Goal: Find specific page/section: Find specific page/section

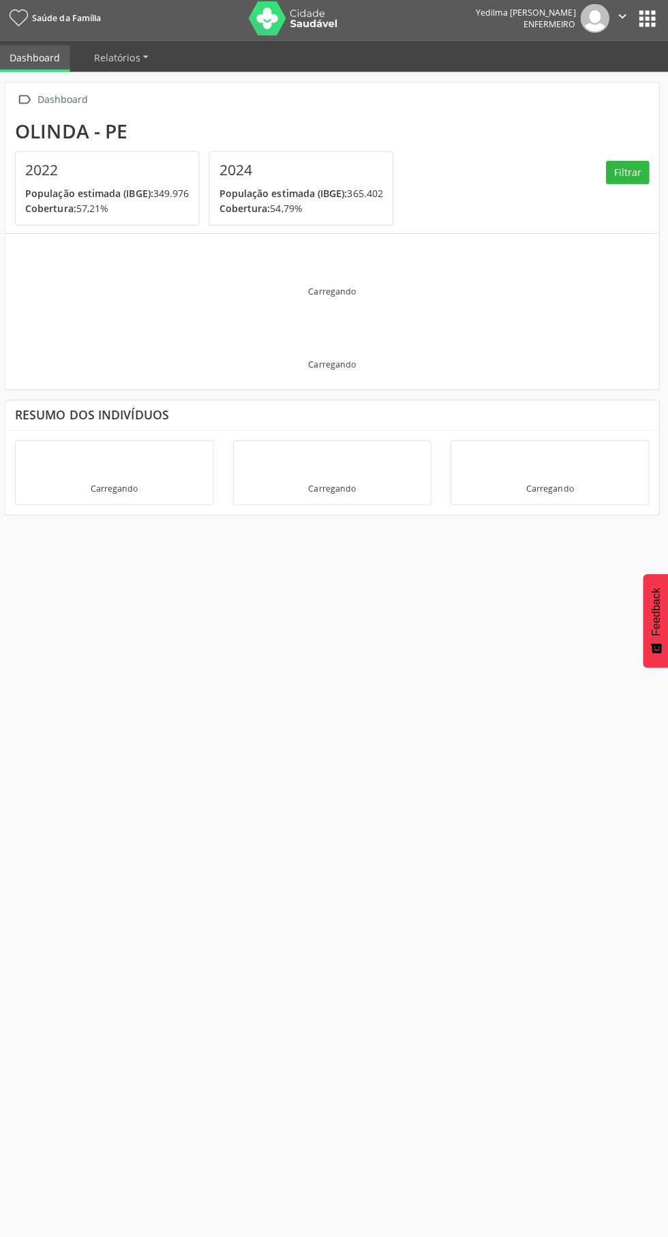
click at [637, 33] on button "apps" at bounding box center [647, 22] width 24 height 24
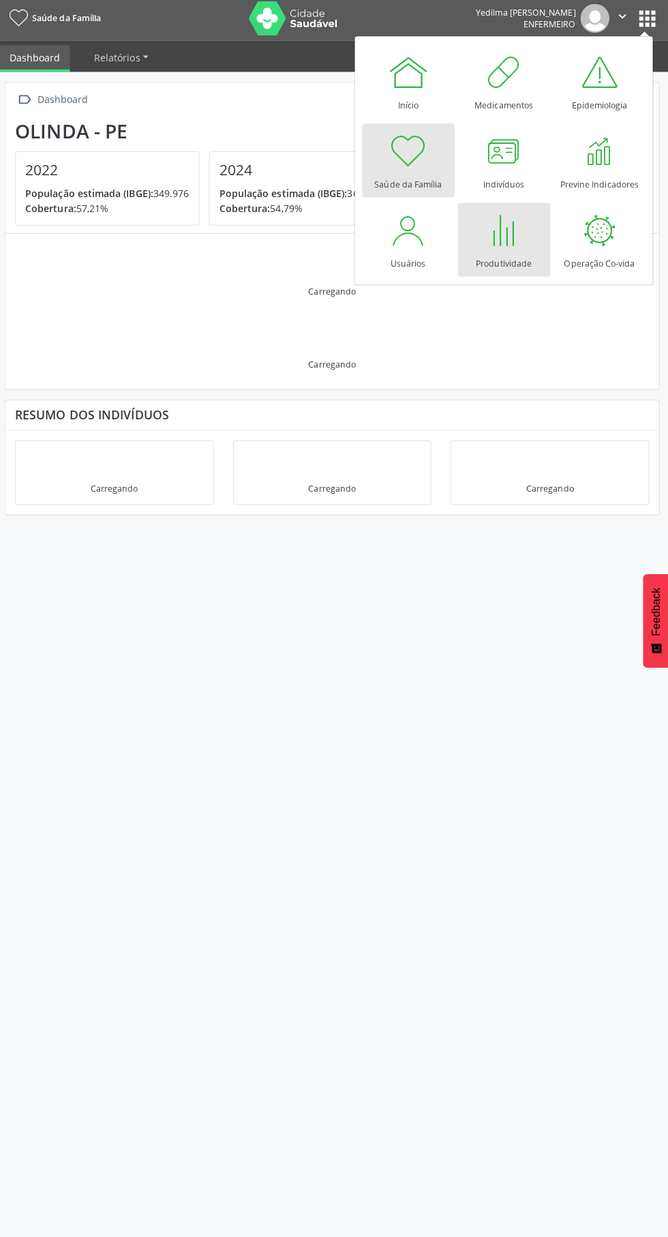
click at [518, 239] on div at bounding box center [504, 231] width 41 height 41
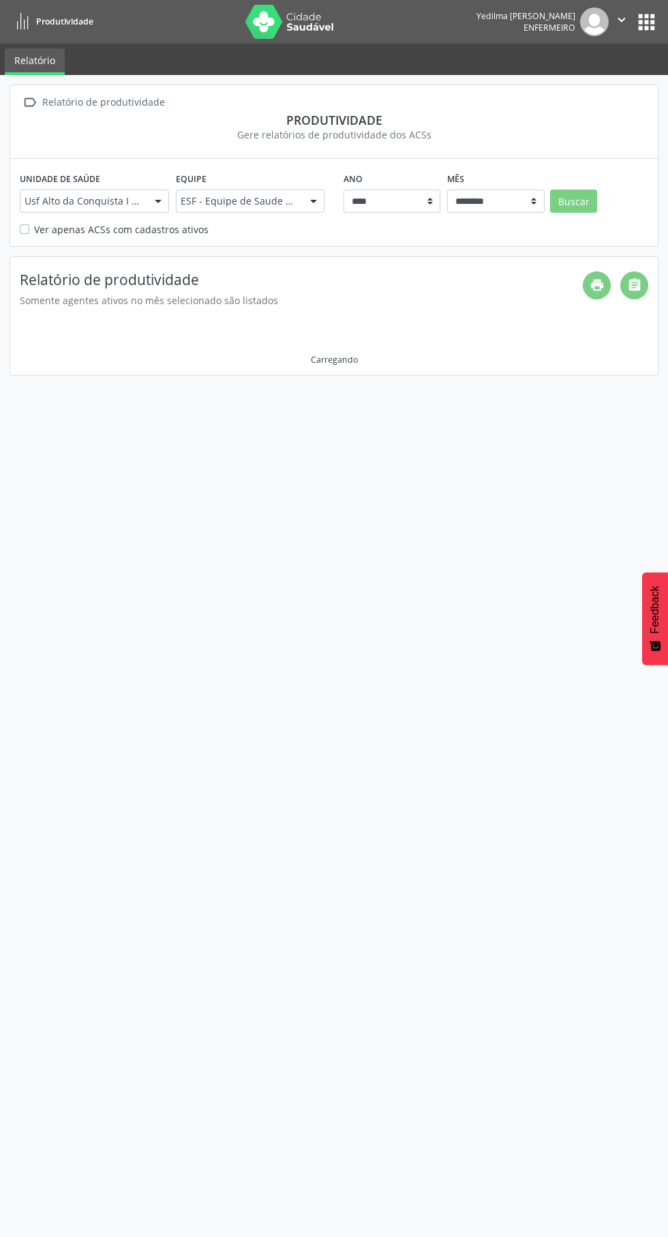
click at [108, 294] on div "Somente agentes ativos no mês selecionado são listados" at bounding box center [301, 300] width 563 height 14
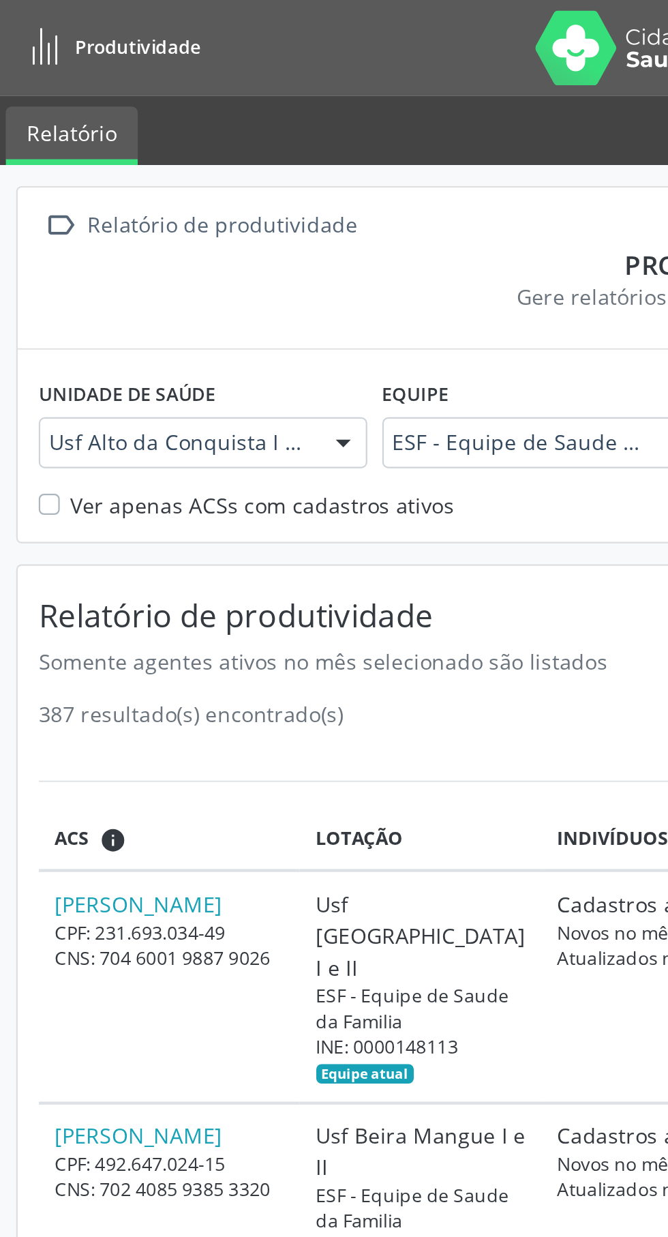
click at [18, 244] on div "Unidade de saúde Usf [GEOGRAPHIC_DATA] I e II Usf [GEOGRAPHIC_DATA] I e II Nenh…" at bounding box center [334, 202] width 648 height 87
click at [34, 230] on label "Ver apenas ACSs com cadastros ativos" at bounding box center [121, 229] width 175 height 14
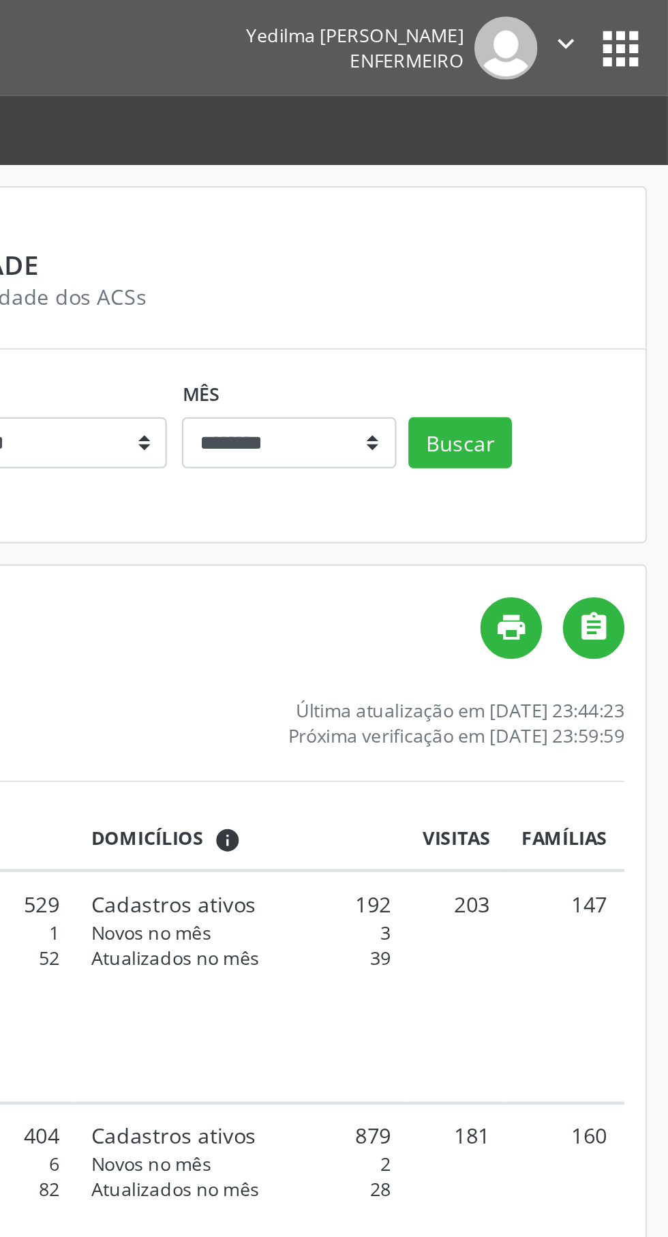
click at [649, 31] on button "apps" at bounding box center [647, 22] width 24 height 24
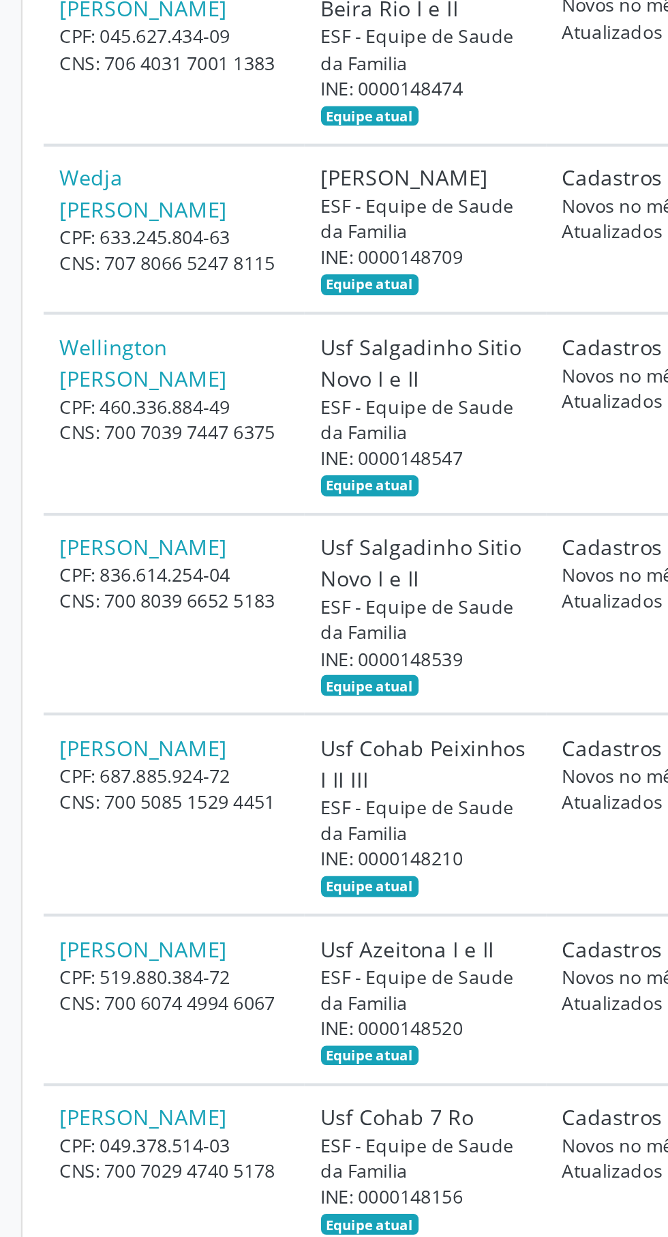
scroll to position [39325, 0]
